Goal: Task Accomplishment & Management: Manage account settings

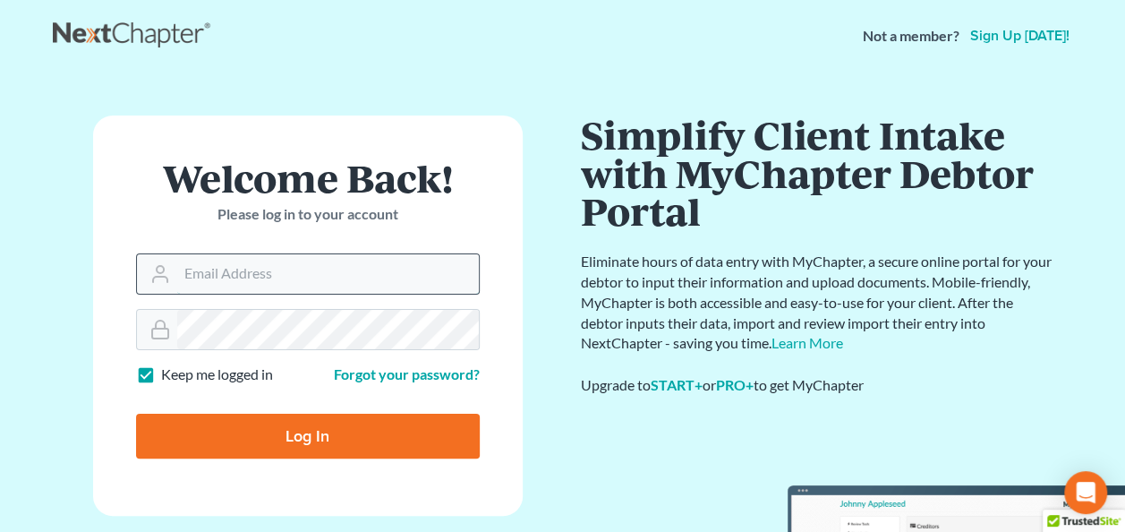
click at [295, 279] on input "Email Address" at bounding box center [328, 273] width 302 height 39
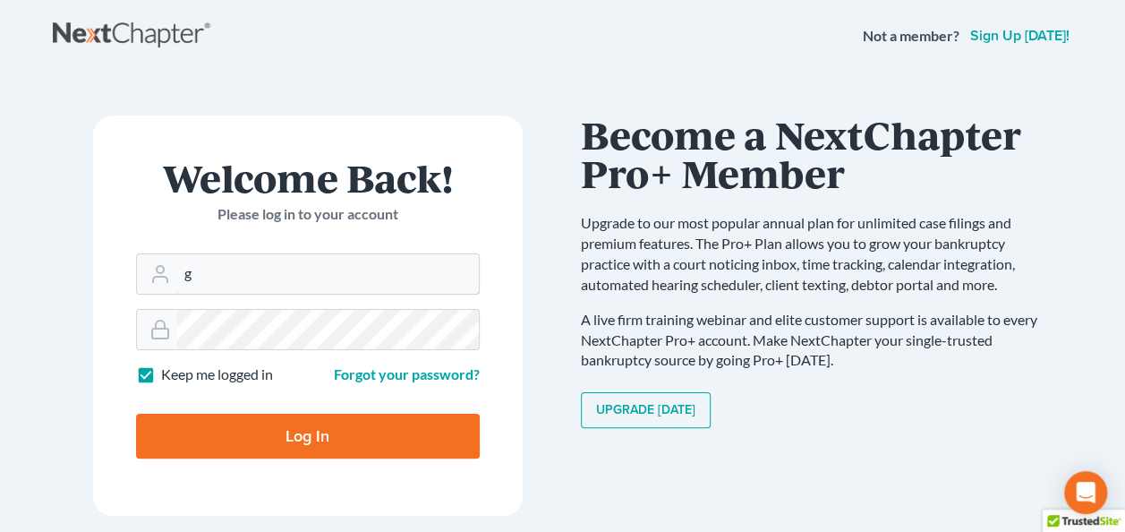
type input "govan_govan@bellsouth.net"
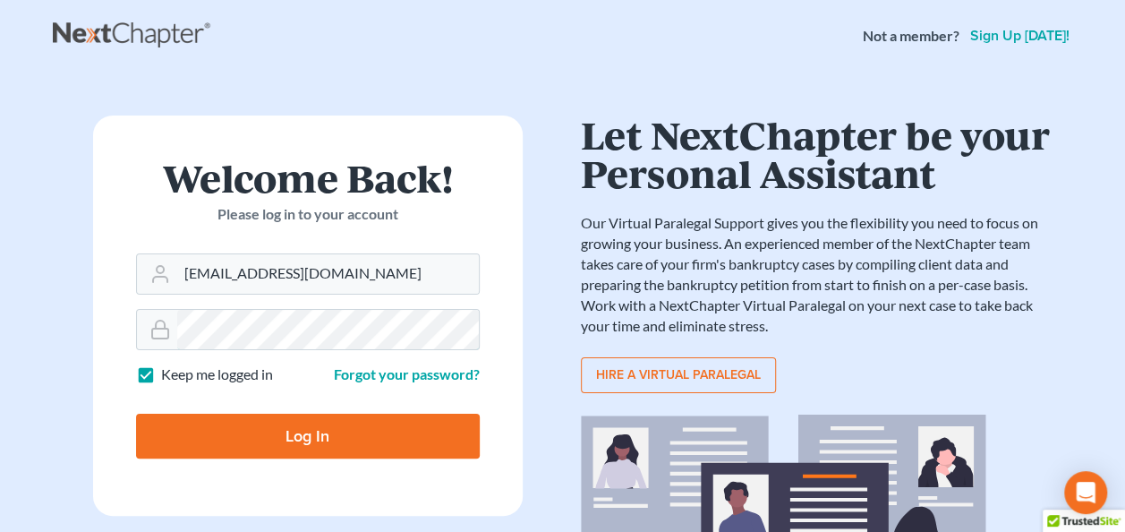
click at [136, 413] on input "Log In" at bounding box center [308, 435] width 344 height 45
type input "Thinking..."
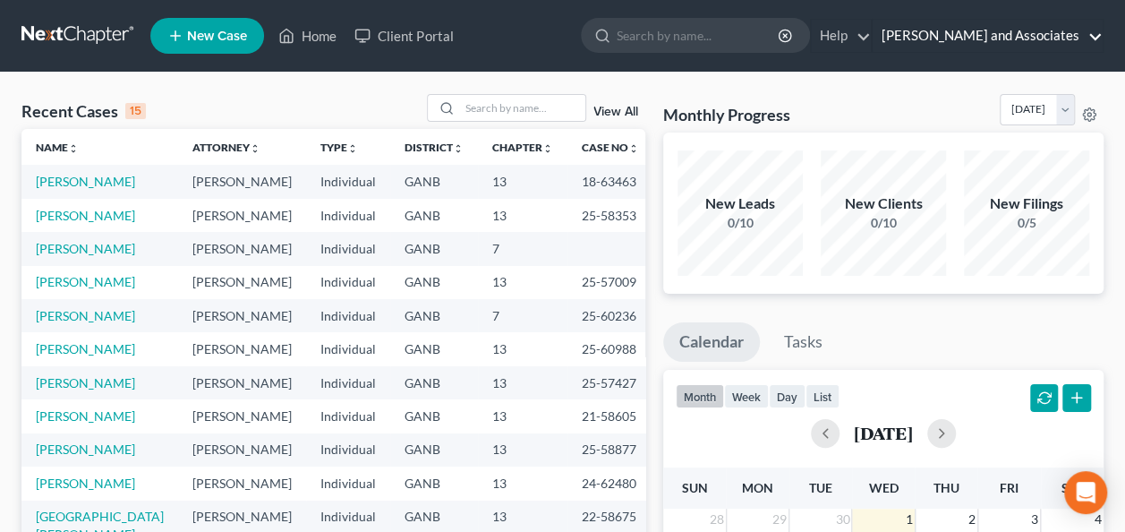
drag, startPoint x: 1095, startPoint y: 36, endPoint x: 1090, endPoint y: 56, distance: 21.3
click at [1095, 36] on link "Govan and Associates" at bounding box center [988, 36] width 230 height 32
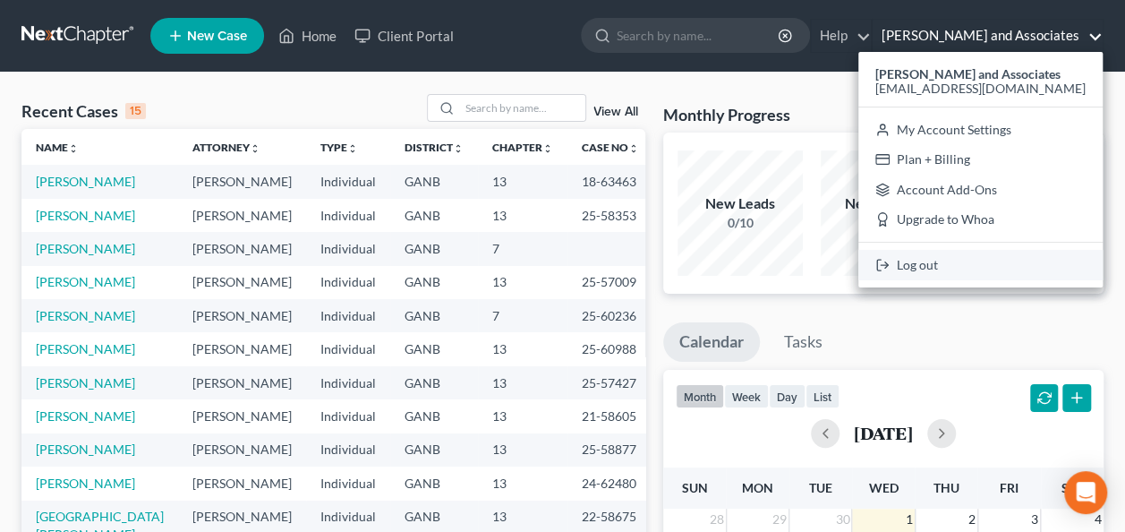
click at [983, 262] on link "Log out" at bounding box center [980, 265] width 244 height 30
